Goal: Find specific page/section: Find specific page/section

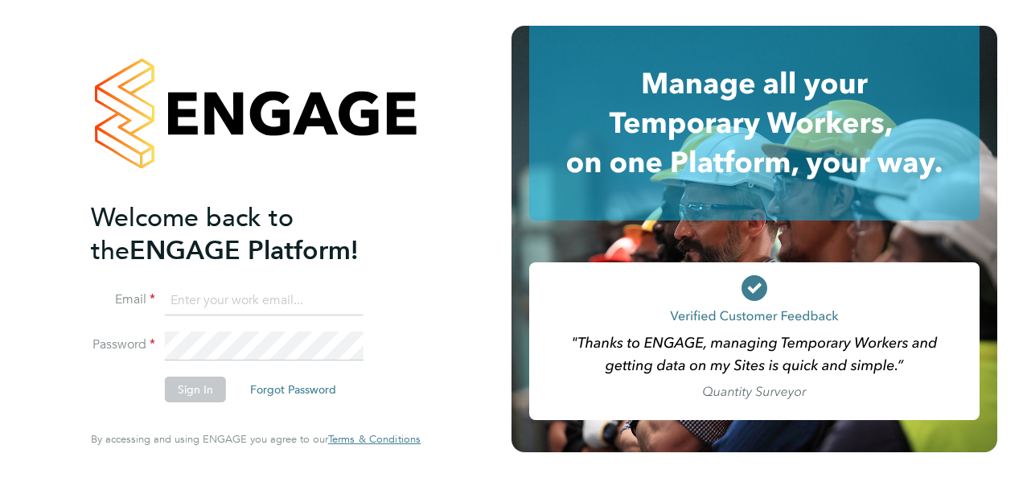
type input "megan@educationmattersgroup.co.uk"
click at [211, 383] on button "Sign In" at bounding box center [195, 389] width 61 height 26
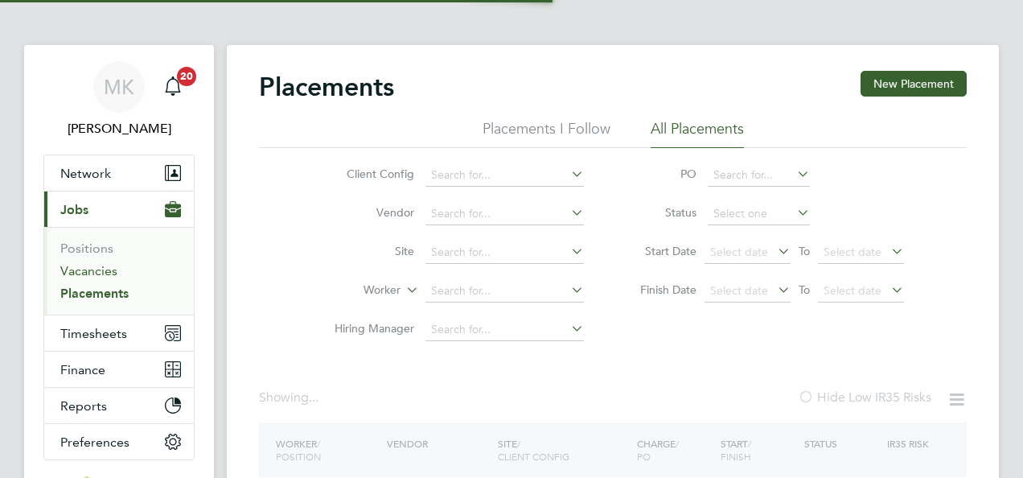
click at [77, 272] on link "Vacancies" at bounding box center [88, 270] width 57 height 15
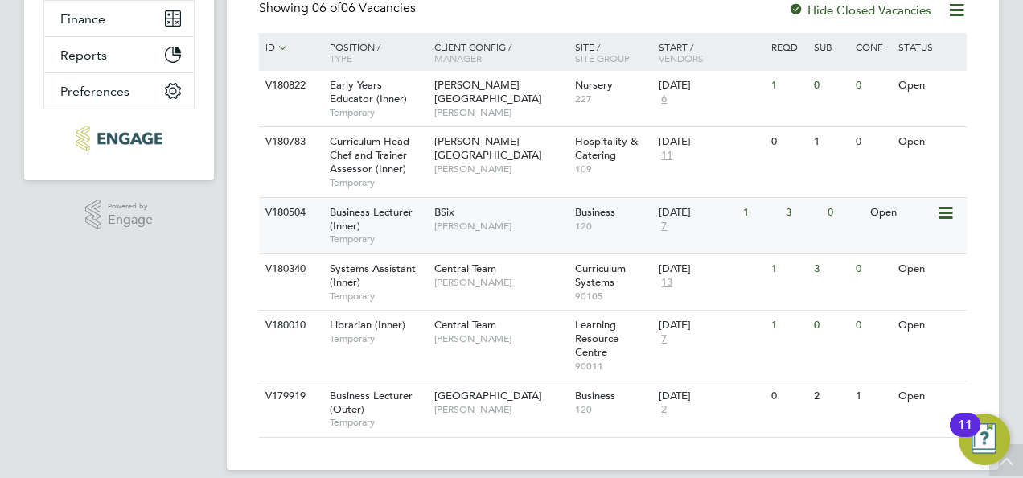
scroll to position [367, 0]
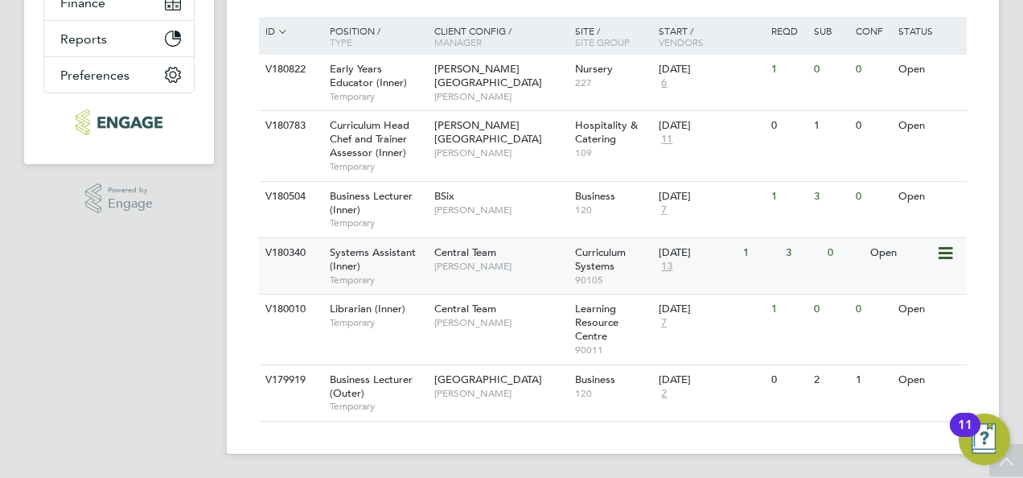
click at [399, 268] on div "Systems Assistant (Inner) Temporary" at bounding box center [374, 266] width 113 height 56
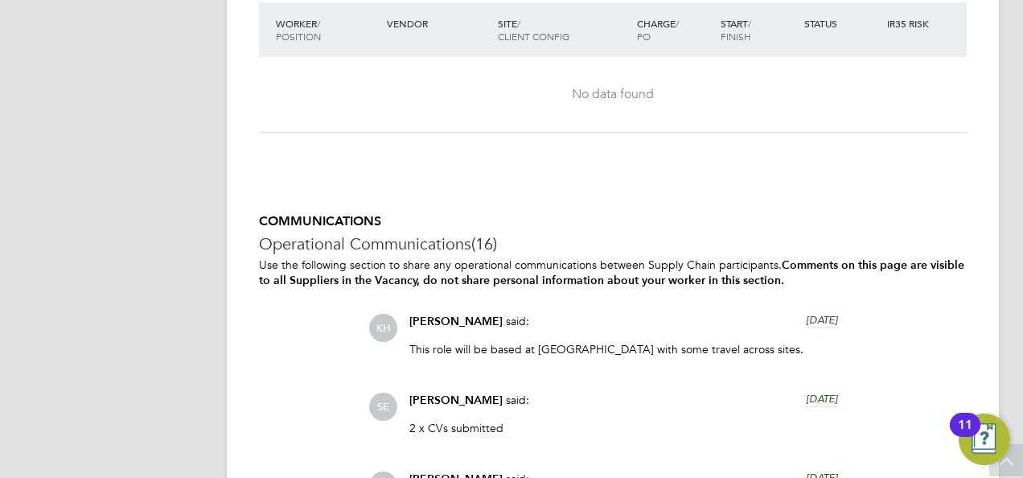
scroll to position [2669, 0]
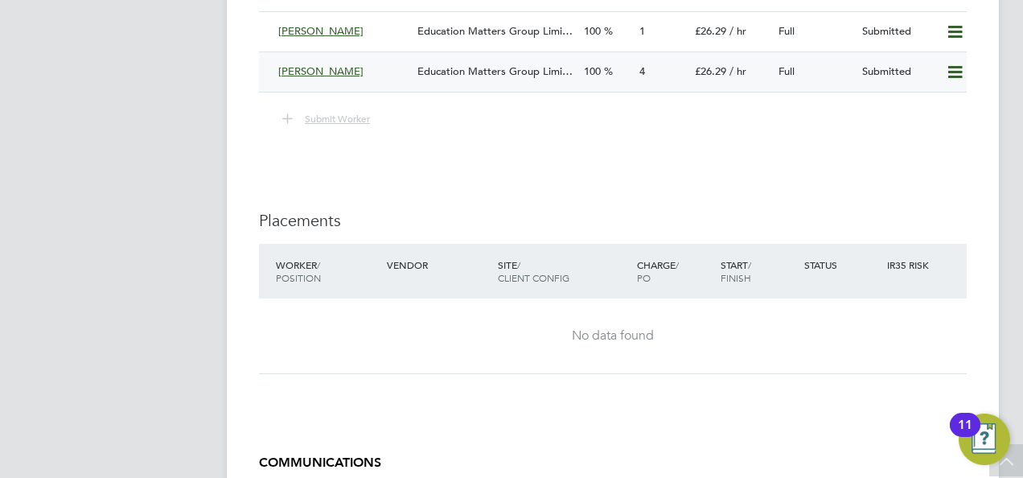
click at [459, 73] on span "Education Matters Group Limi…" at bounding box center [494, 71] width 155 height 14
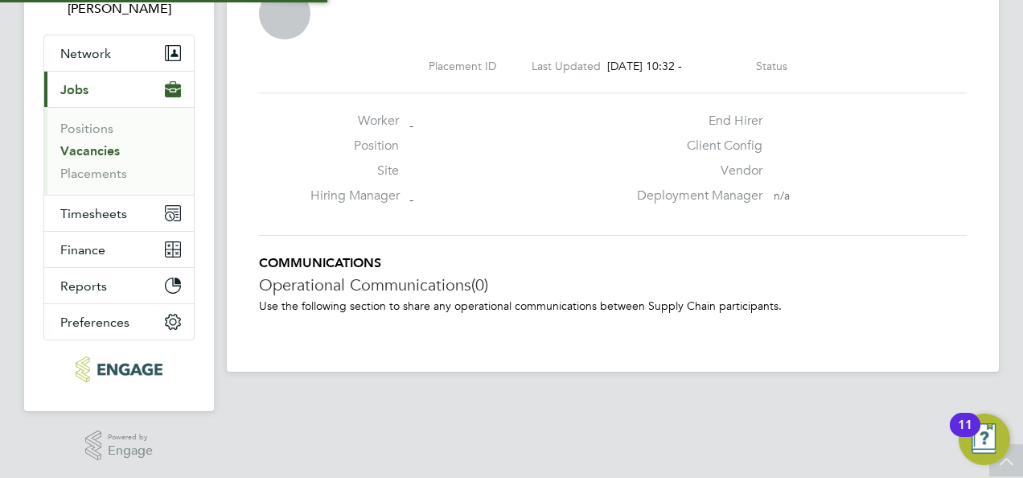
scroll to position [15, 77]
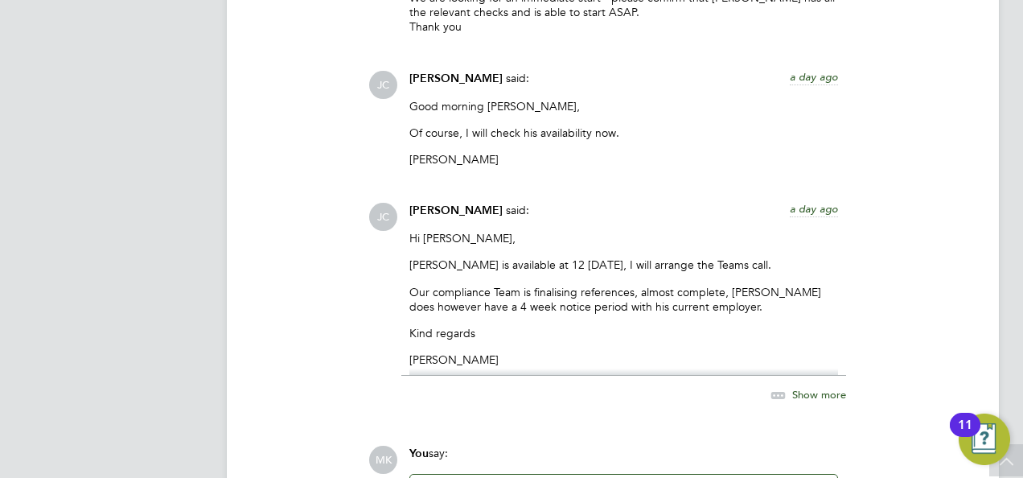
click at [795, 393] on span "Show more" at bounding box center [819, 395] width 54 height 14
